Goal: Task Accomplishment & Management: Use online tool/utility

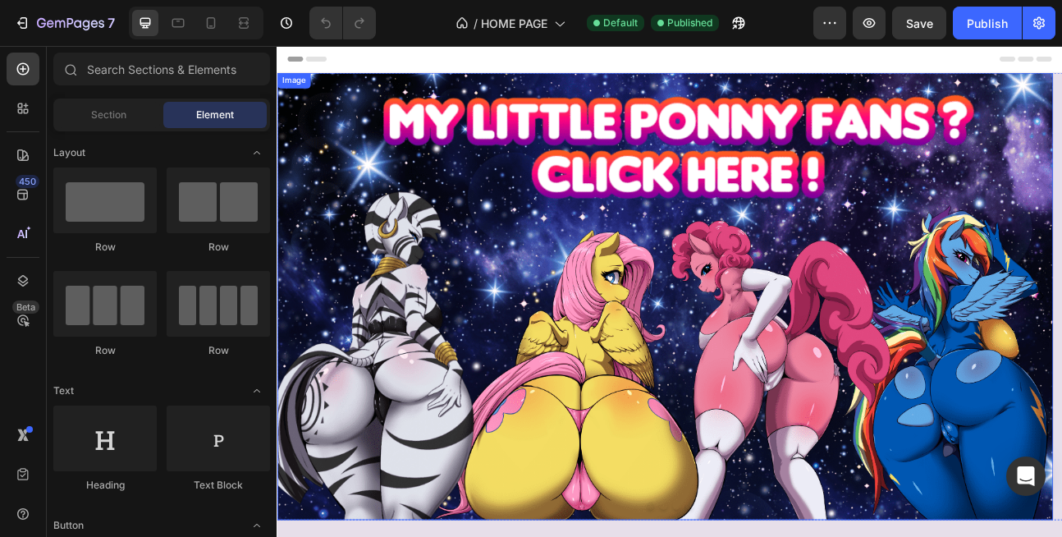
click at [460, 409] on img at bounding box center [763, 360] width 973 height 561
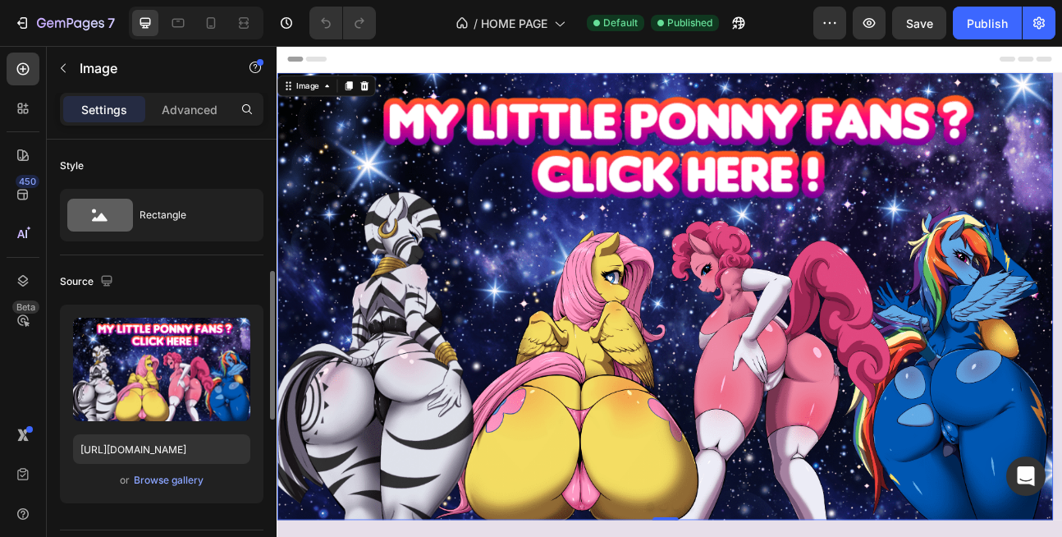
scroll to position [99, 0]
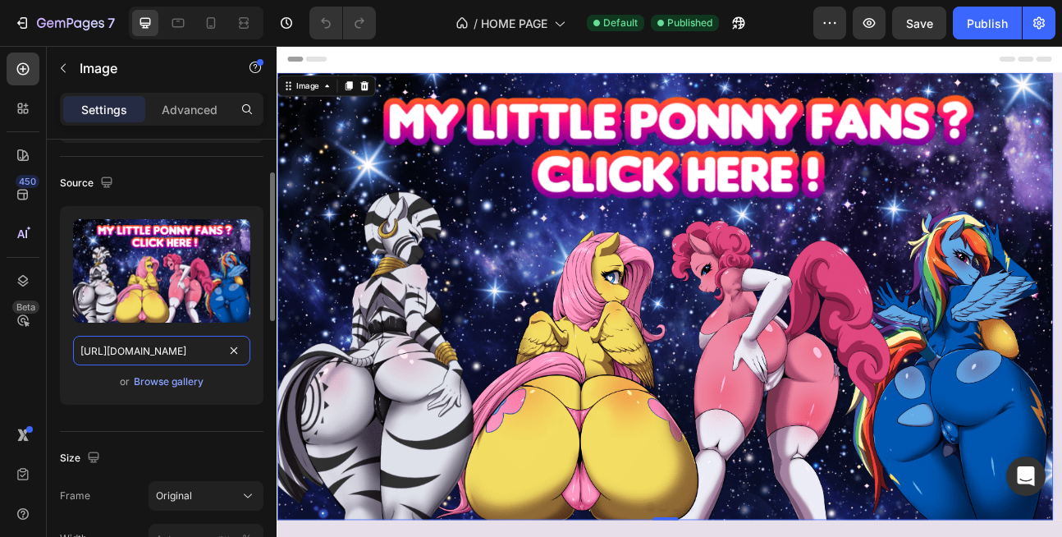
click at [137, 351] on input "[URL][DOMAIN_NAME]" at bounding box center [161, 351] width 177 height 30
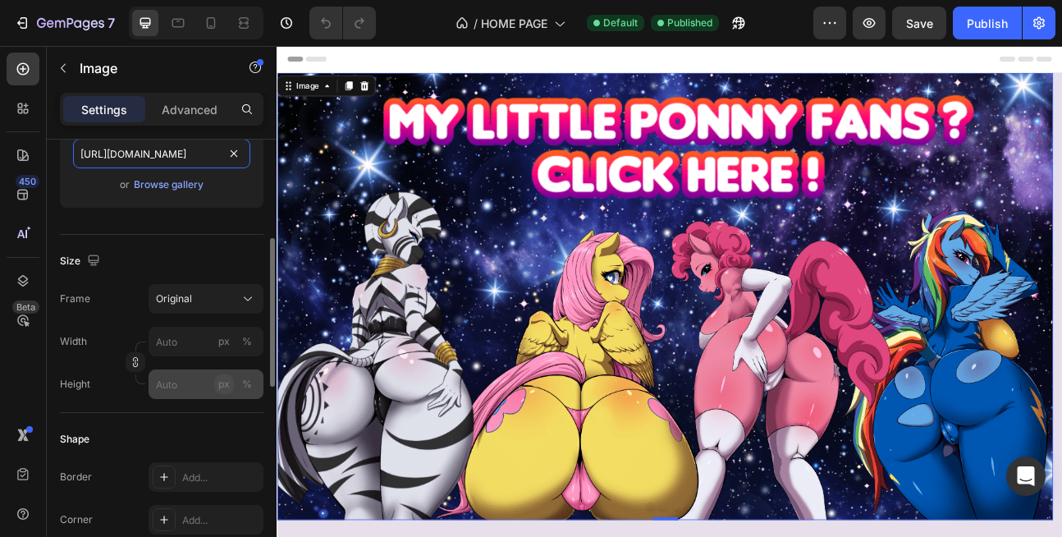
scroll to position [0, 0]
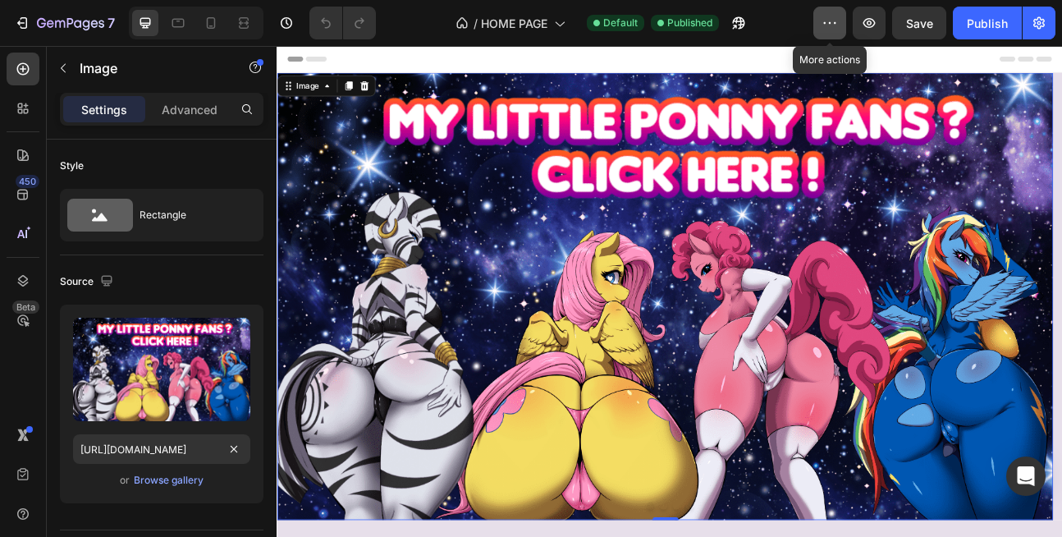
click at [828, 26] on icon "button" at bounding box center [830, 23] width 16 height 16
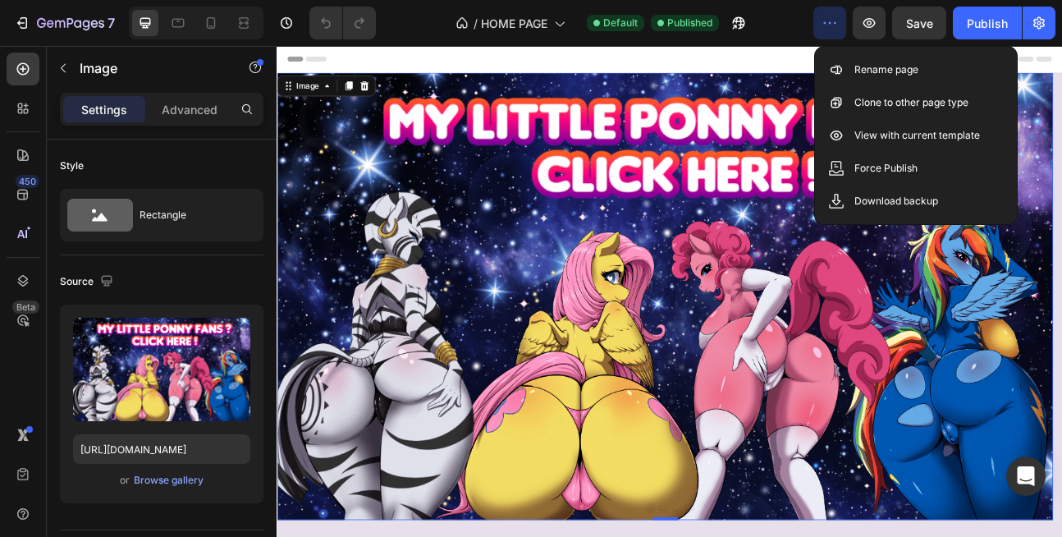
click at [828, 26] on icon "button" at bounding box center [830, 23] width 16 height 16
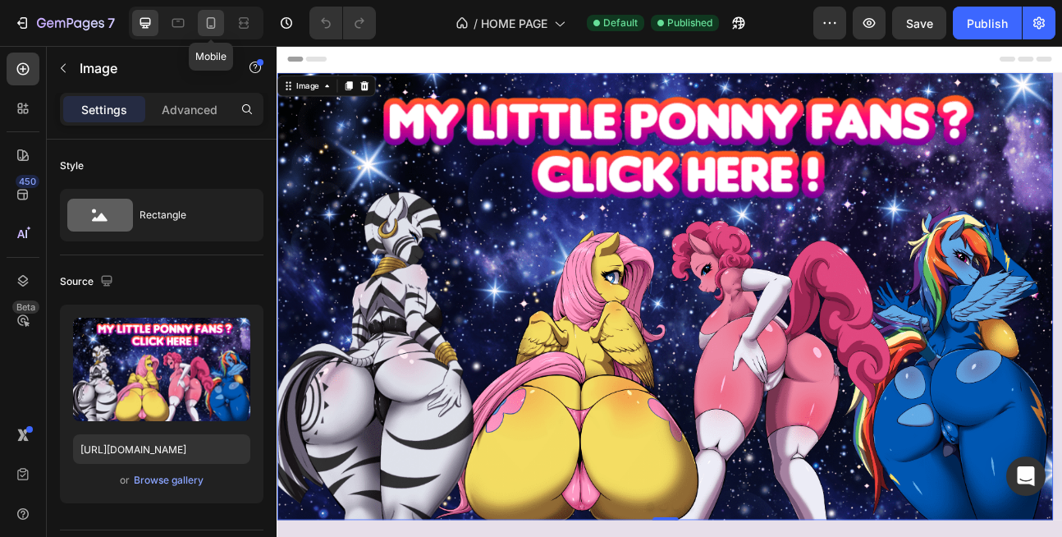
click at [212, 30] on icon at bounding box center [211, 23] width 16 height 16
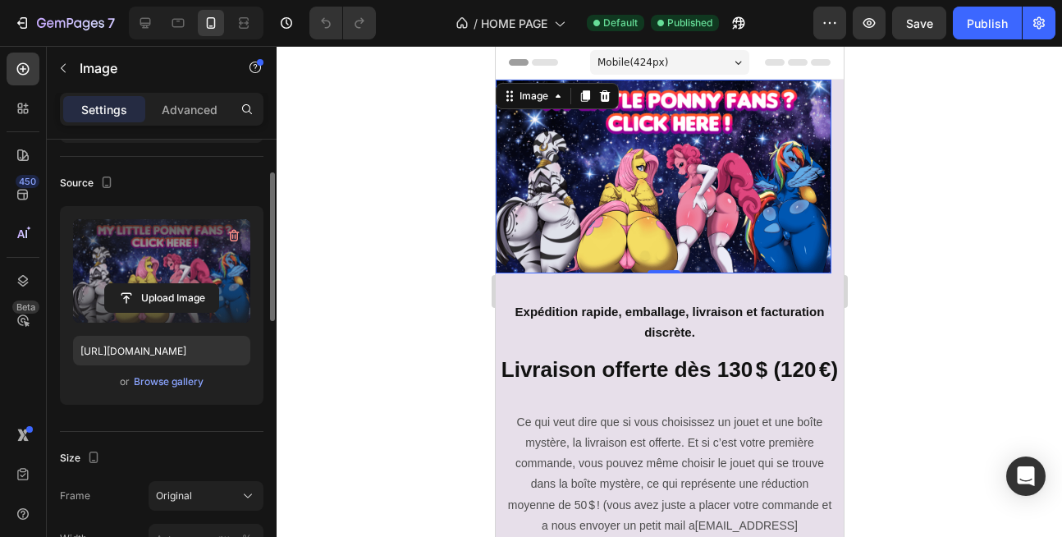
scroll to position [394, 0]
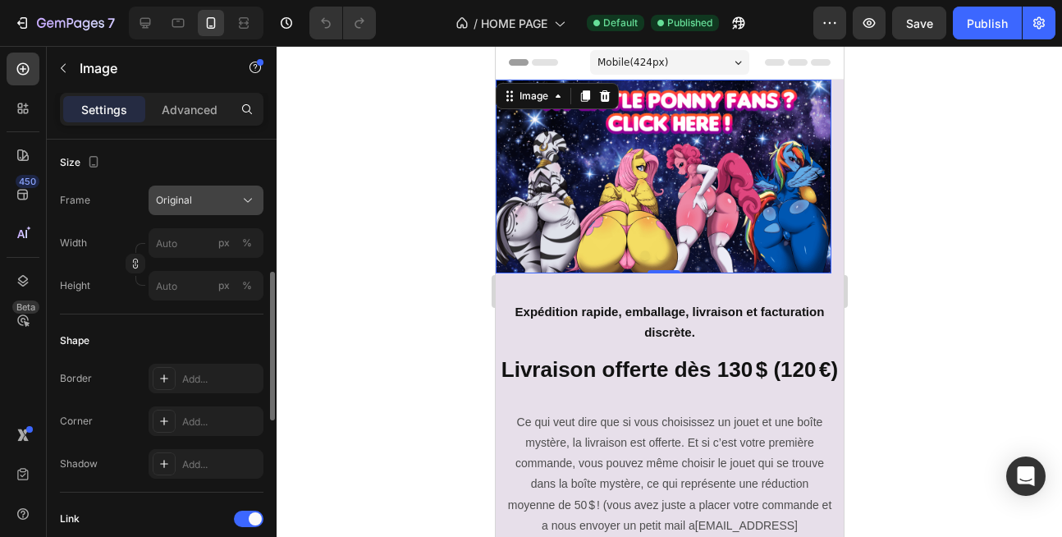
click at [208, 200] on div "Original" at bounding box center [196, 200] width 80 height 15
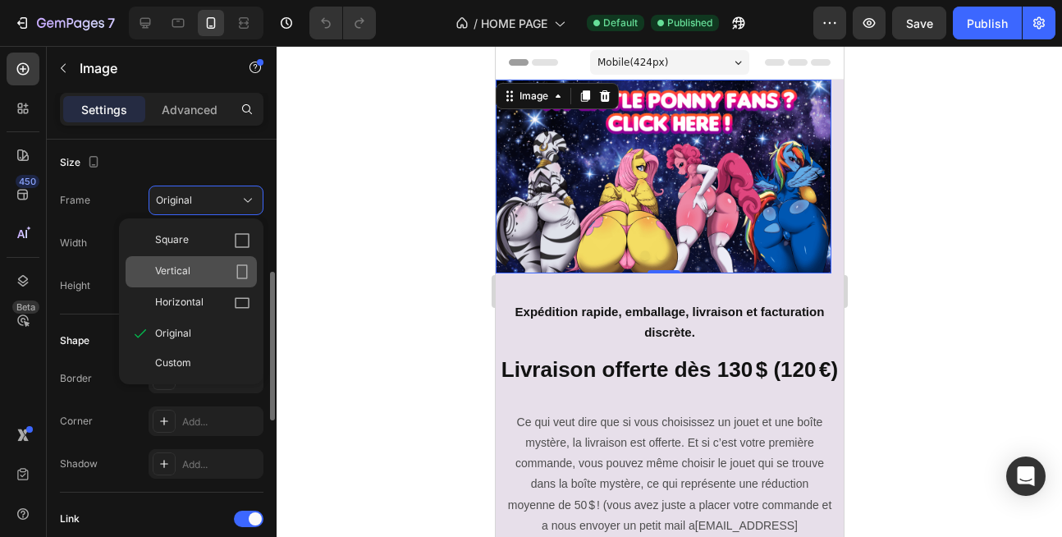
click at [237, 272] on icon at bounding box center [242, 271] width 11 height 15
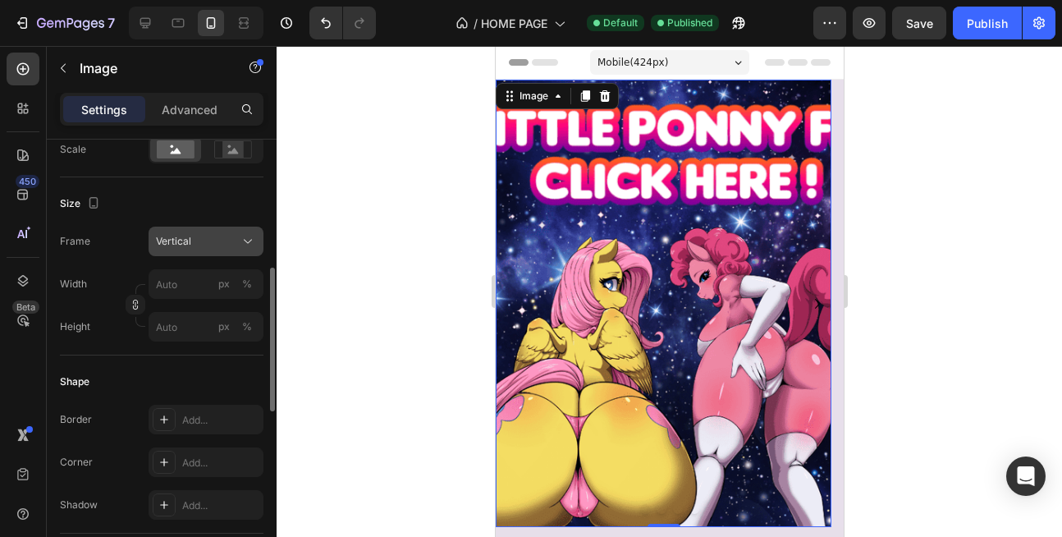
click at [218, 245] on div "Vertical" at bounding box center [196, 241] width 80 height 15
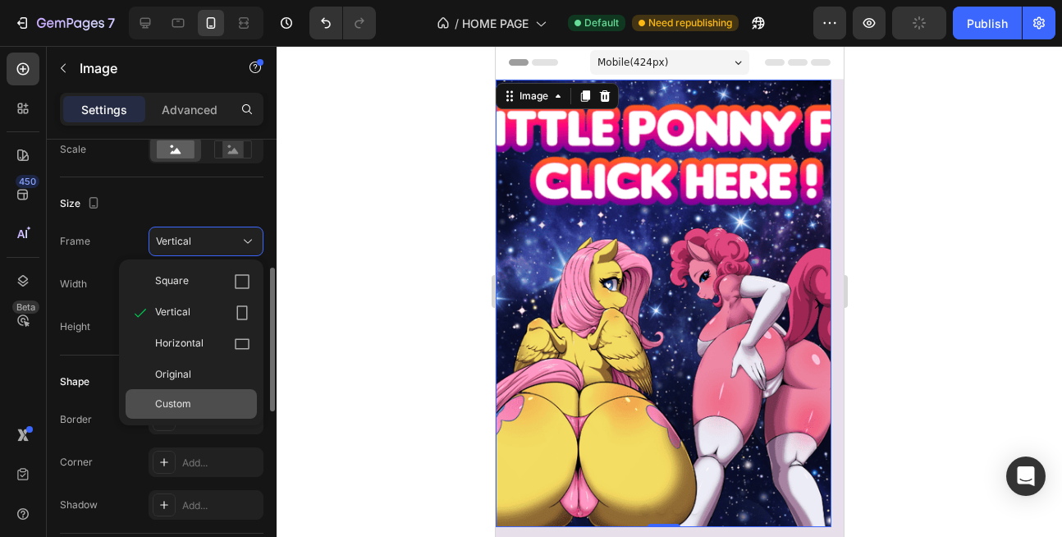
click at [189, 401] on span "Custom" at bounding box center [173, 404] width 36 height 15
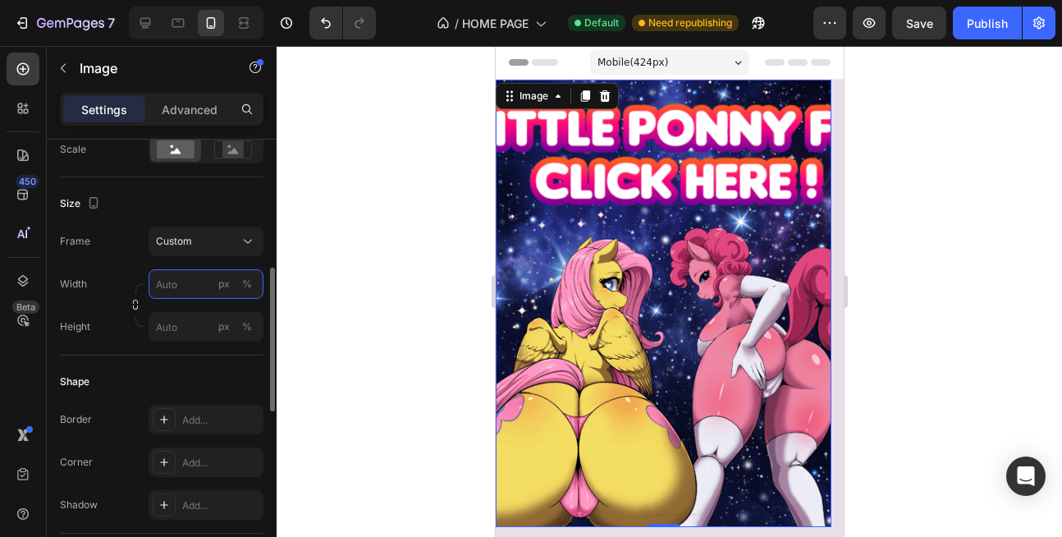
click at [177, 287] on input "px %" at bounding box center [206, 284] width 115 height 30
click at [168, 287] on input "px %" at bounding box center [206, 284] width 115 height 30
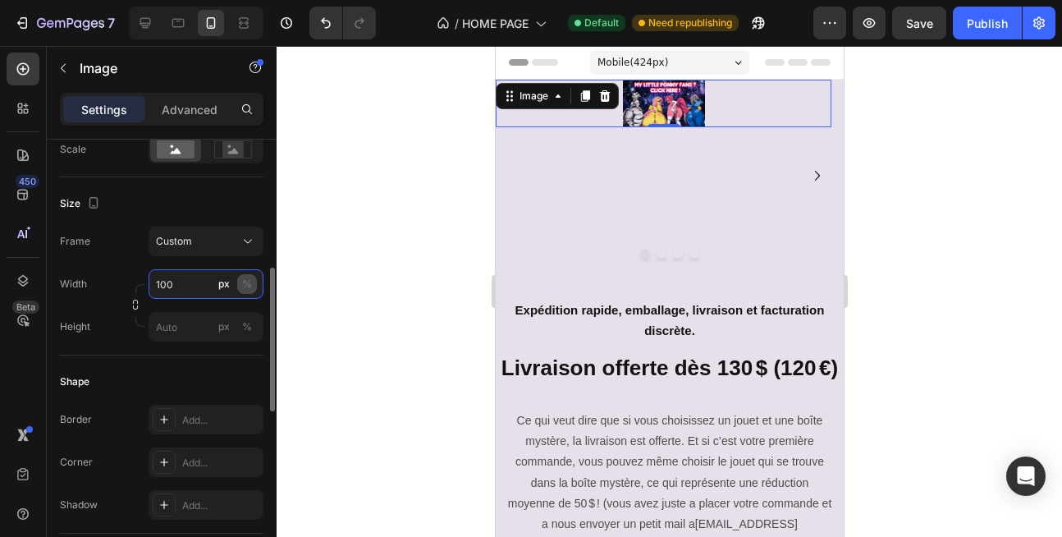
type input "100"
click at [247, 284] on div "%" at bounding box center [247, 284] width 10 height 15
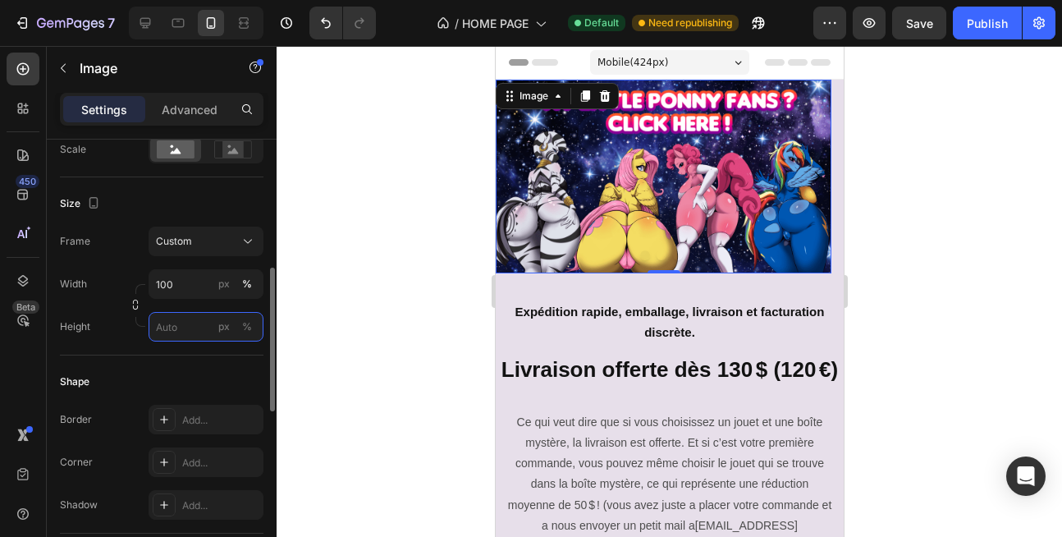
click at [172, 327] on input "px %" at bounding box center [206, 327] width 115 height 30
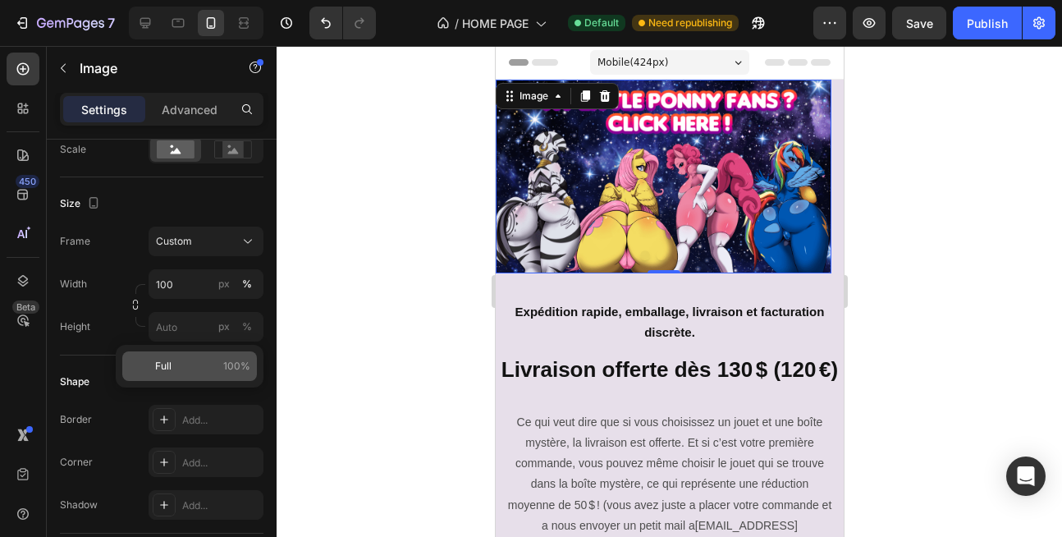
click at [225, 369] on span "100%" at bounding box center [236, 366] width 27 height 15
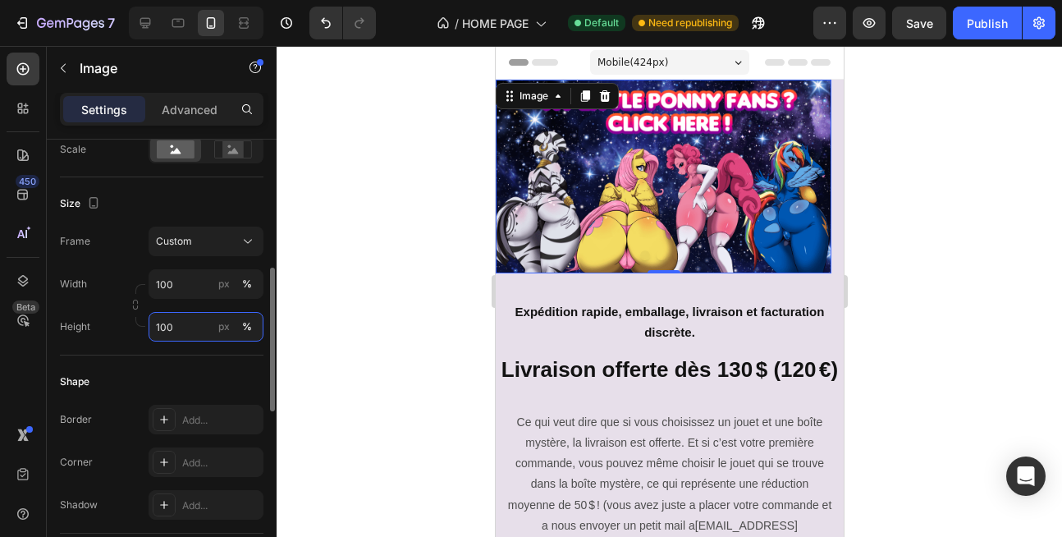
click at [174, 332] on input "100" at bounding box center [206, 327] width 115 height 30
type input "600"
click at [224, 325] on div "px" at bounding box center [223, 326] width 11 height 15
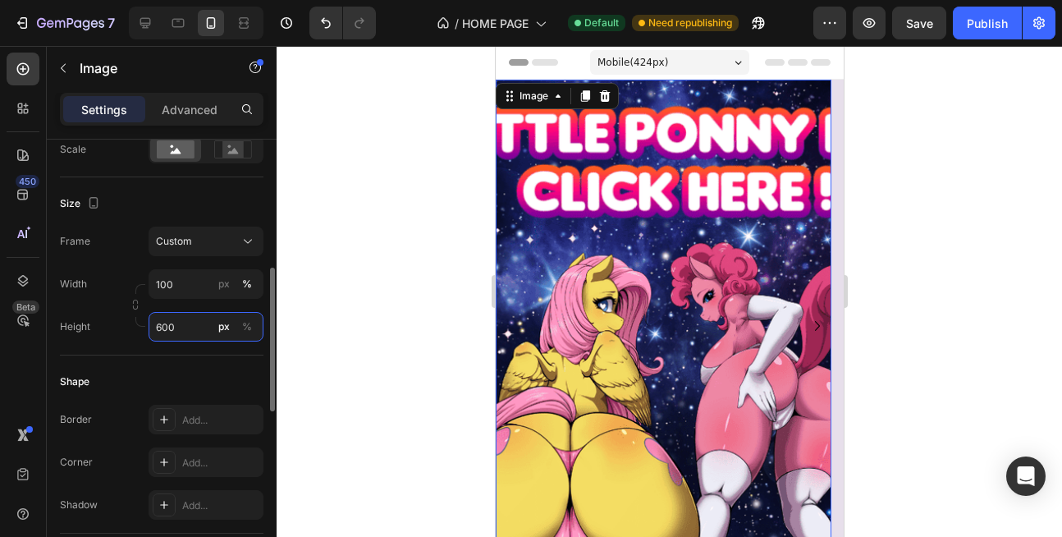
click at [170, 323] on input "600" at bounding box center [206, 327] width 115 height 30
click at [158, 327] on input "600" at bounding box center [206, 327] width 115 height 30
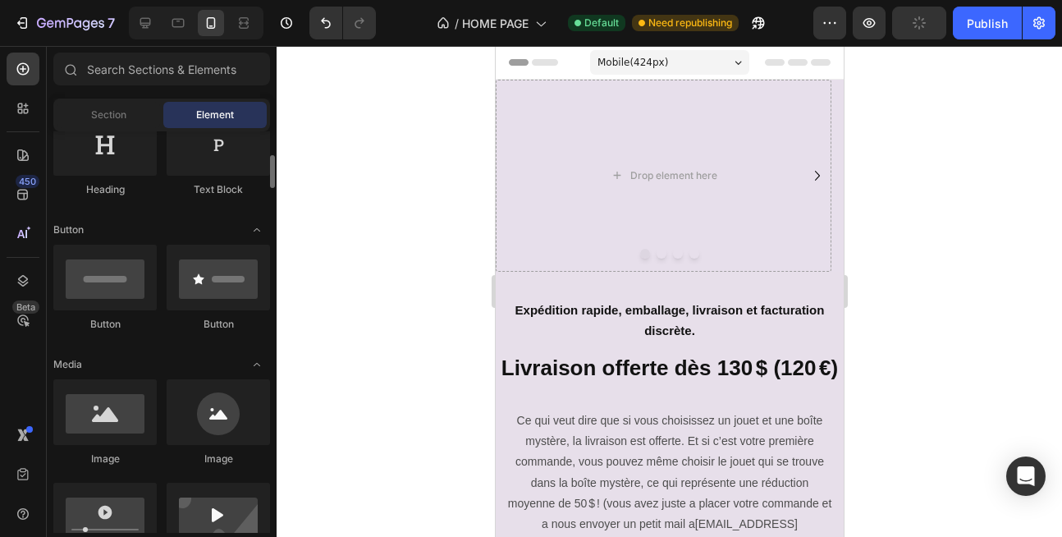
scroll to position [0, 0]
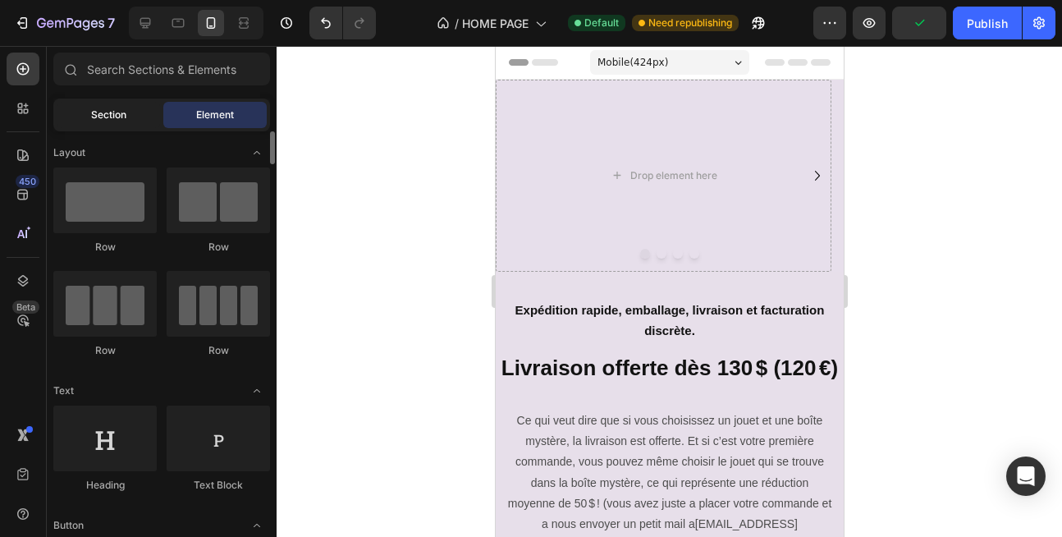
click at [102, 114] on span "Section" at bounding box center [108, 115] width 35 height 15
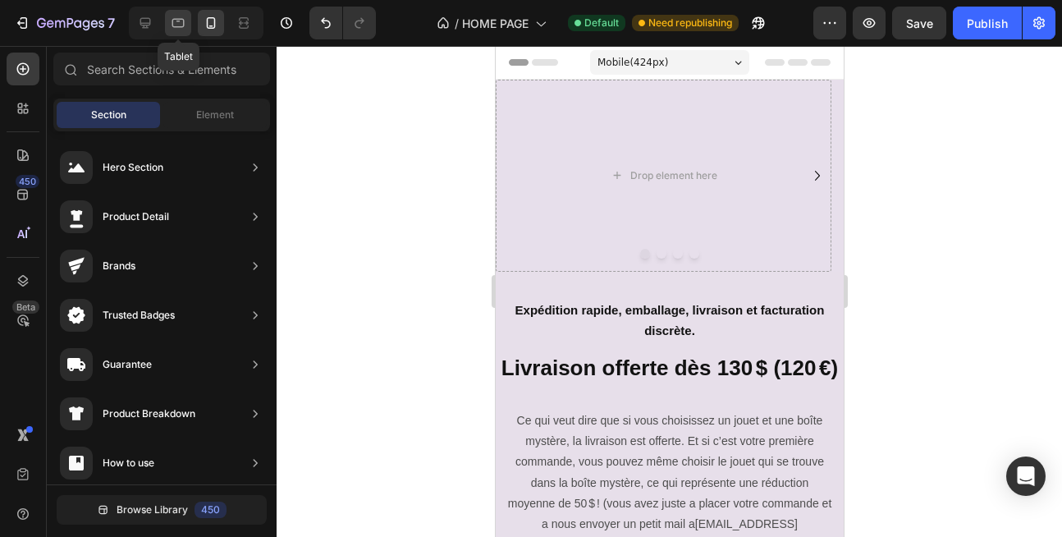
click at [181, 28] on icon at bounding box center [178, 23] width 16 height 16
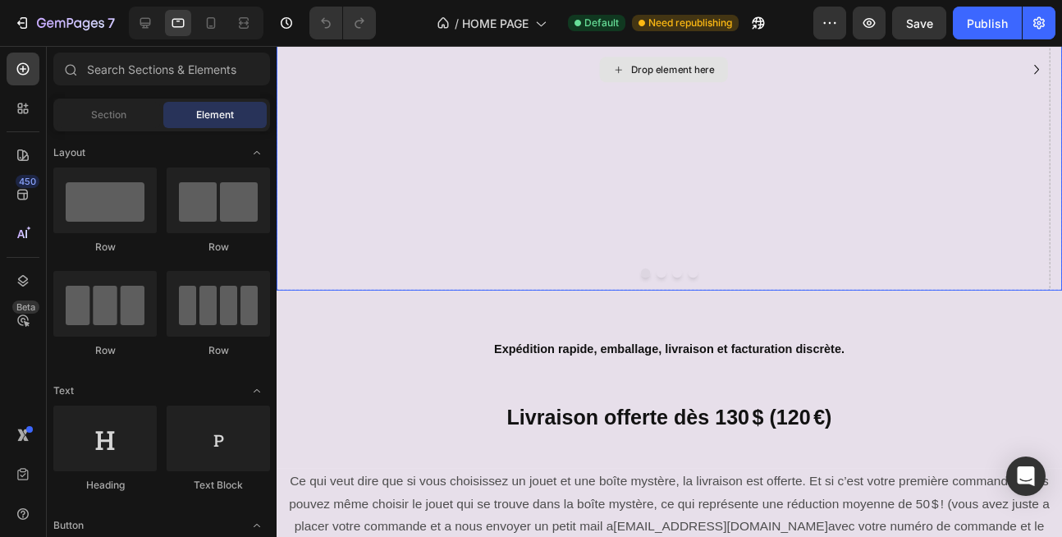
scroll to position [493, 0]
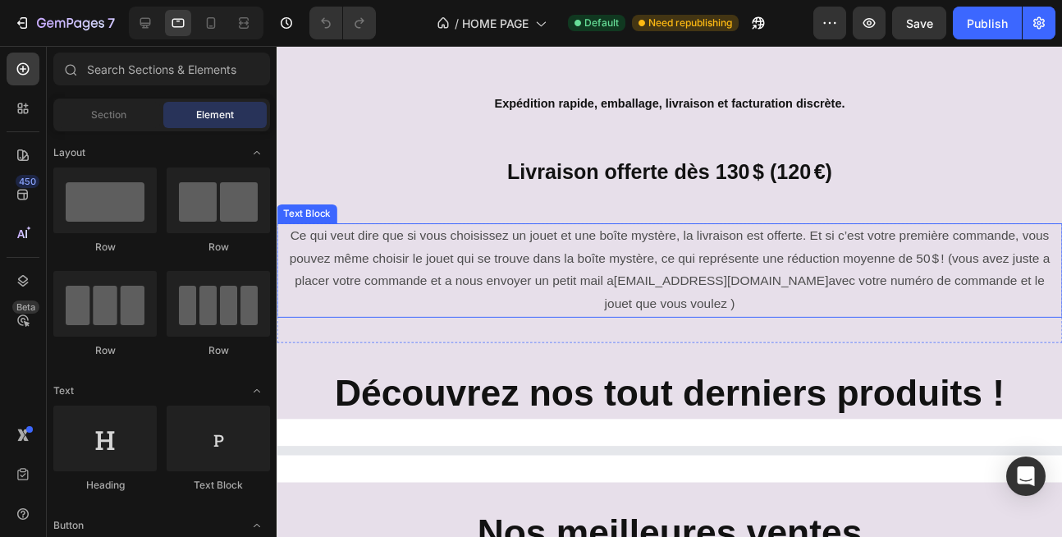
click at [493, 256] on p "Ce qui veut dire que si vous choisissez un jouet et une boîte mystère, la livra…" at bounding box center [683, 279] width 791 height 94
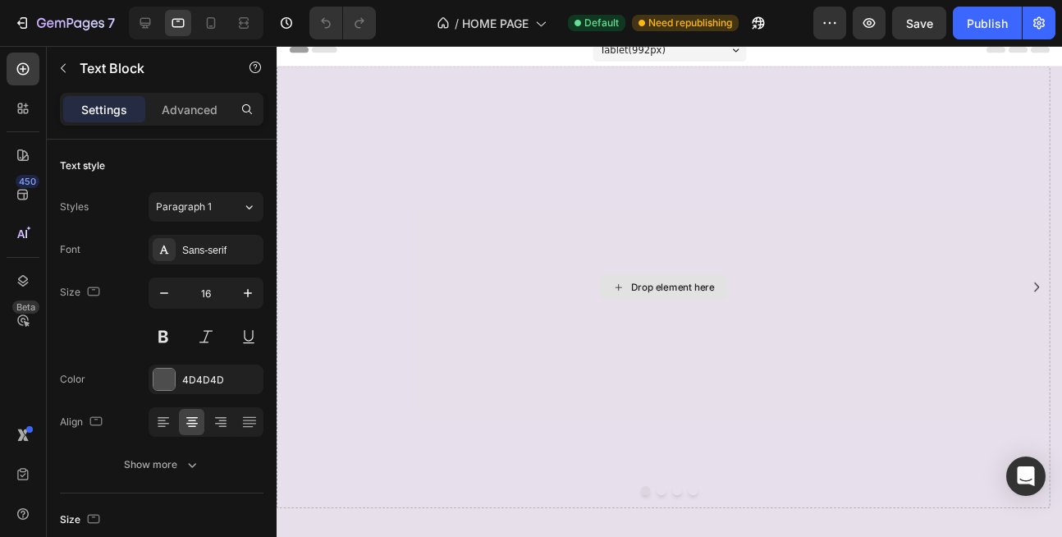
scroll to position [0, 0]
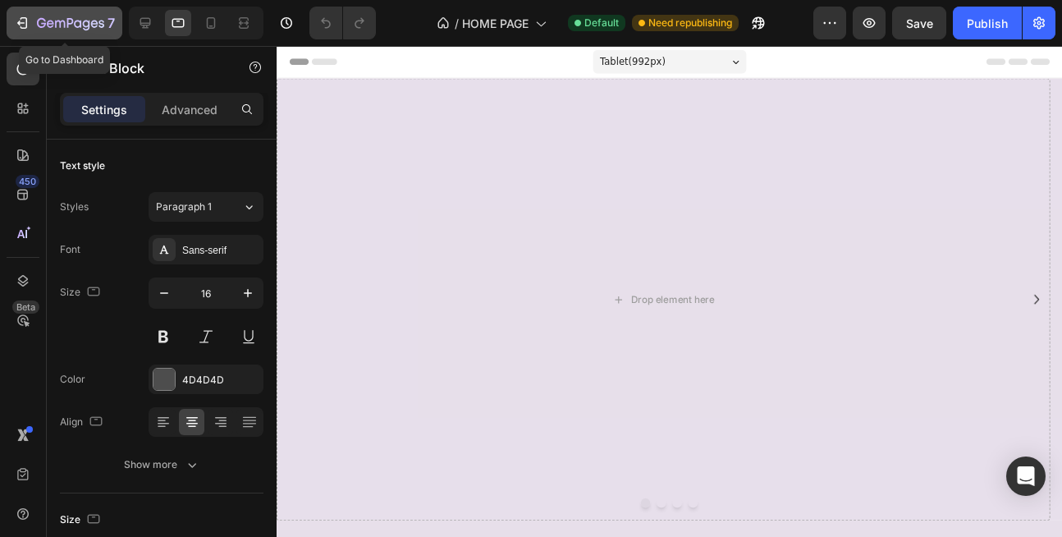
click at [11, 19] on button "7" at bounding box center [65, 23] width 116 height 33
